Goal: Information Seeking & Learning: Check status

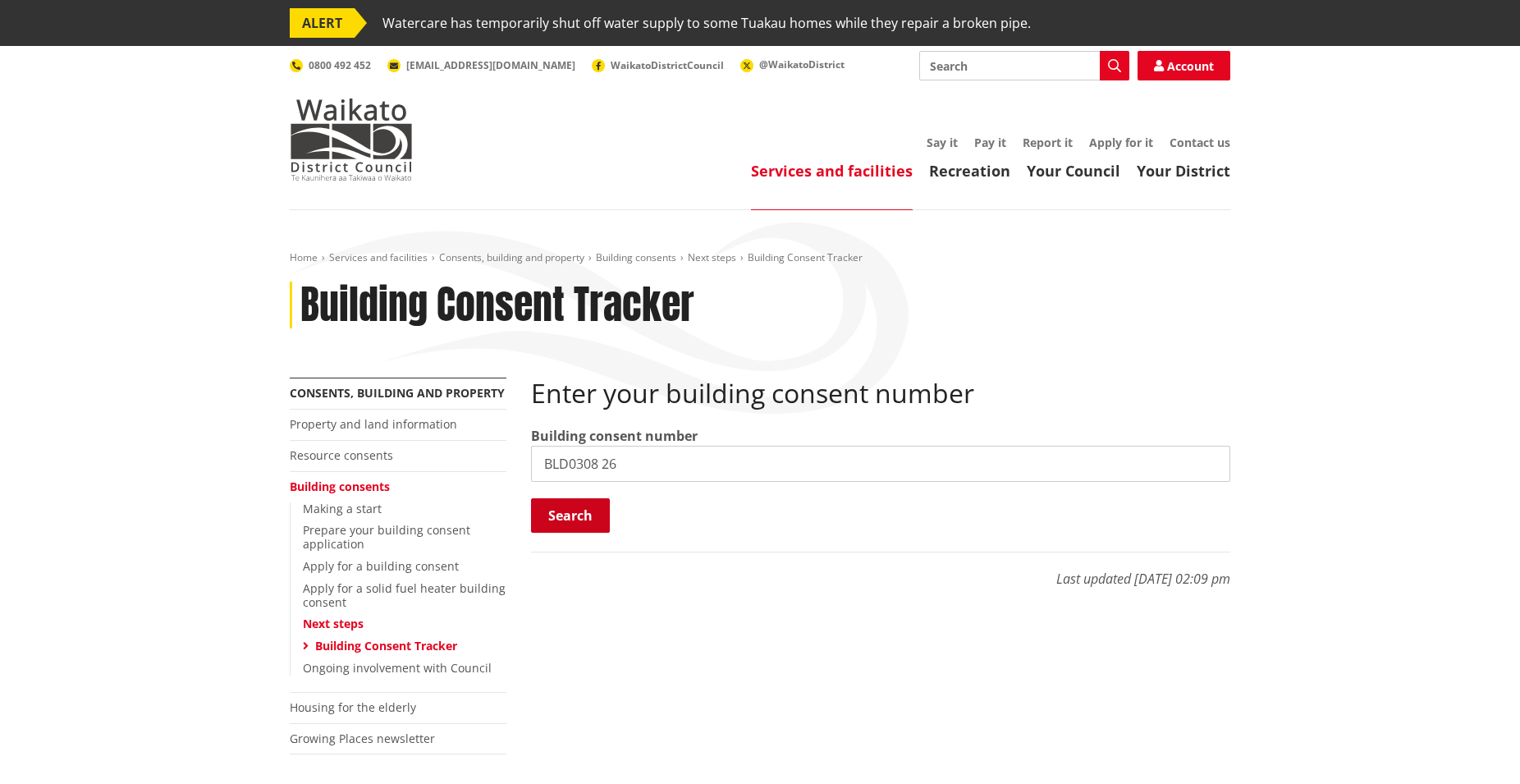
type input "BLD0308 26"
click at [591, 509] on button "Search" at bounding box center [570, 515] width 79 height 35
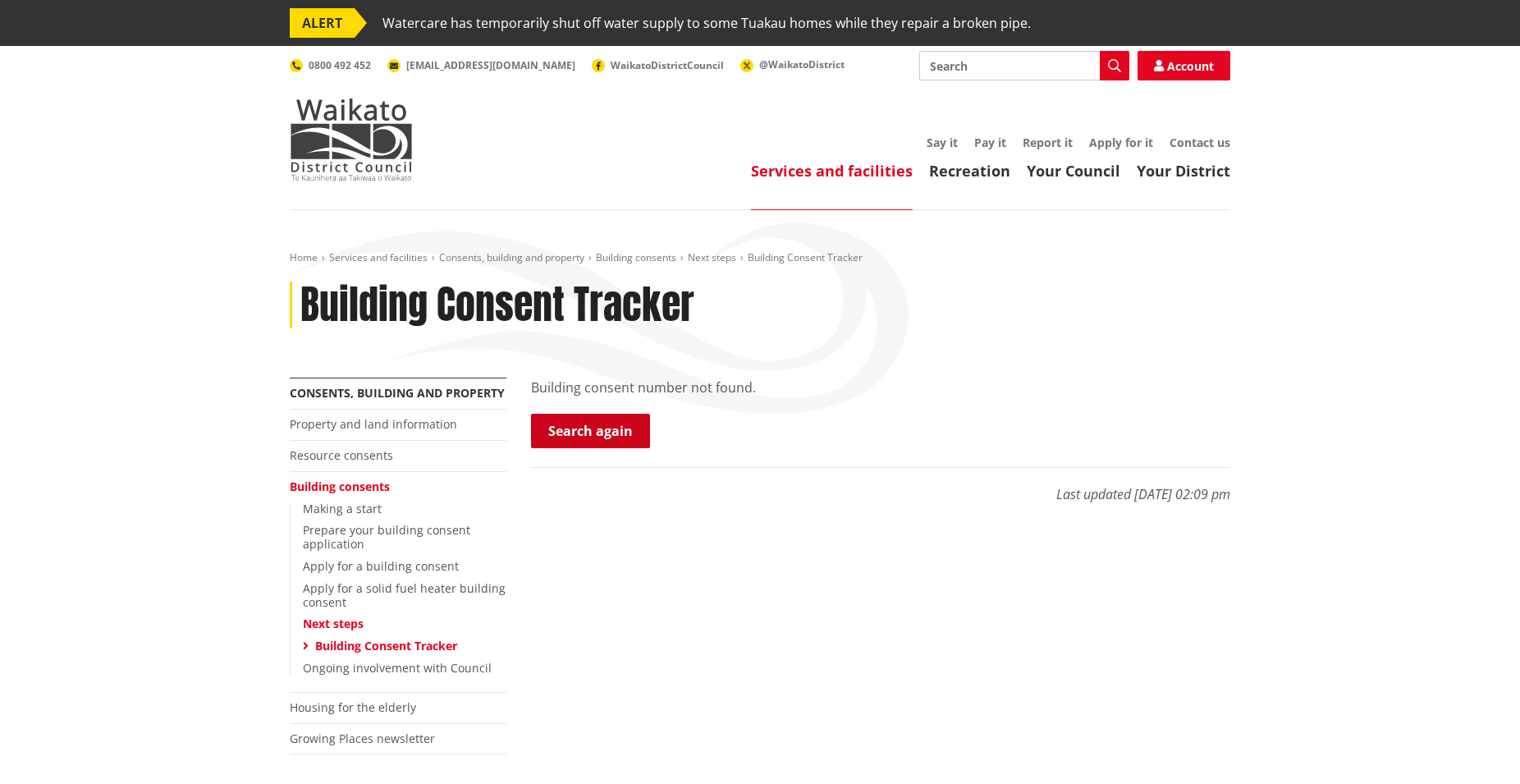
click at [606, 439] on link "Search again" at bounding box center [590, 431] width 119 height 35
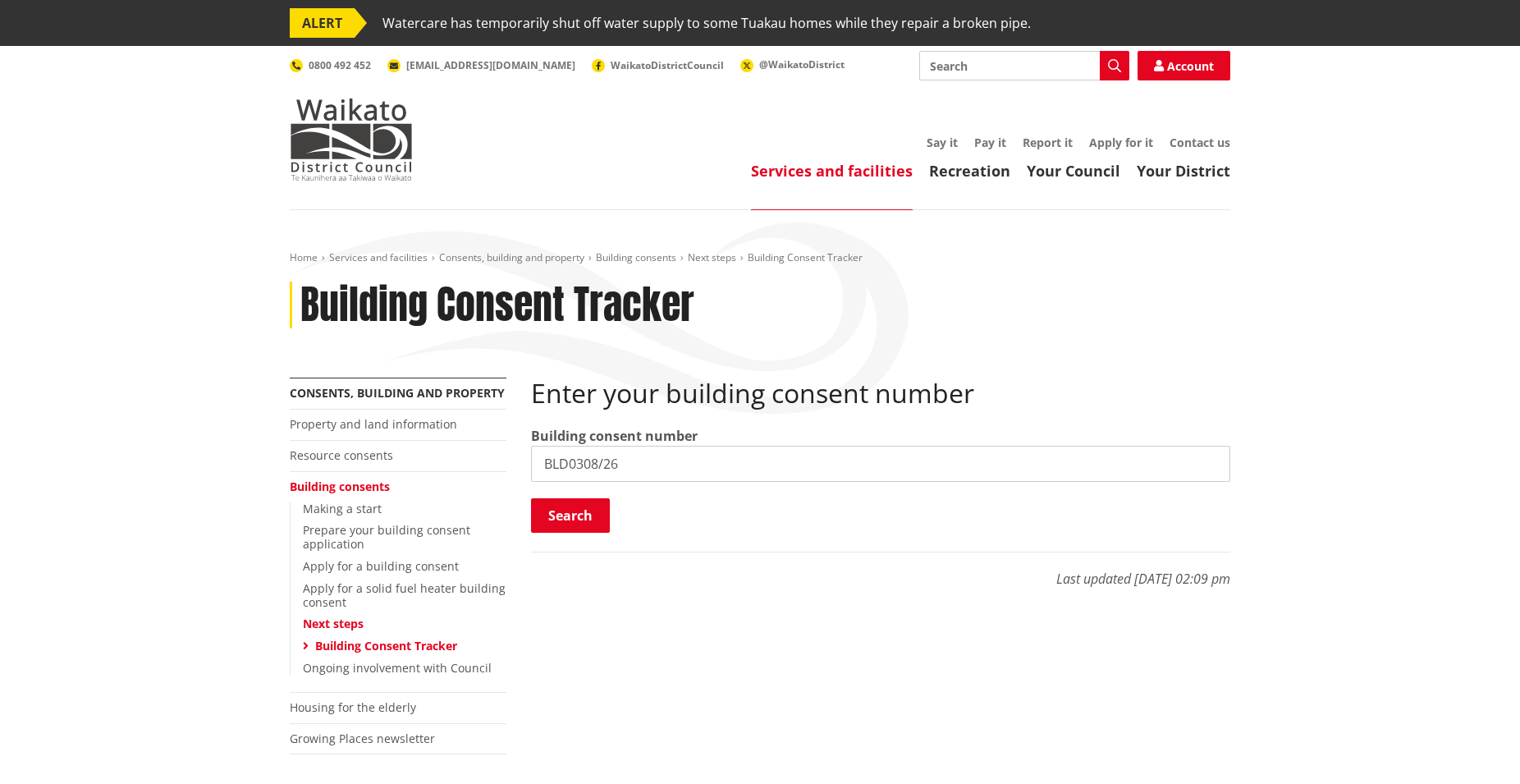
type input "BLD0308/26"
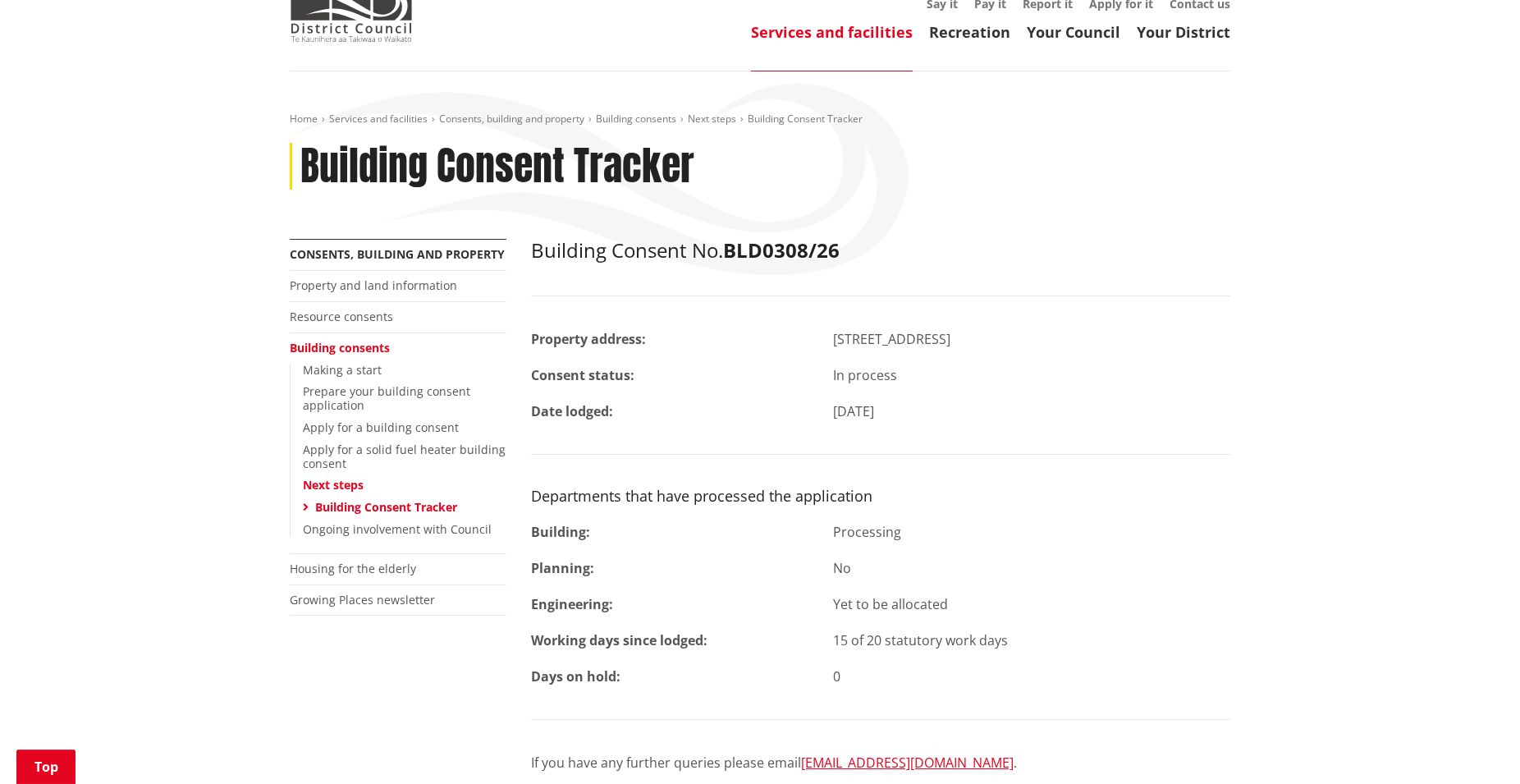
scroll to position [251, 0]
